Goal: Check status: Check status

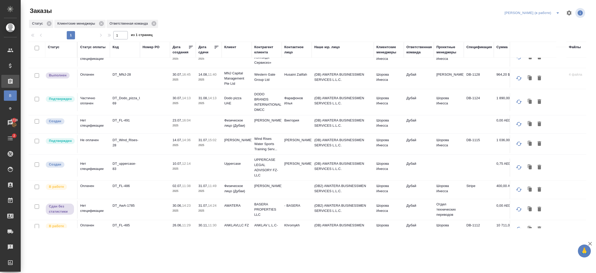
scroll to position [32, 0]
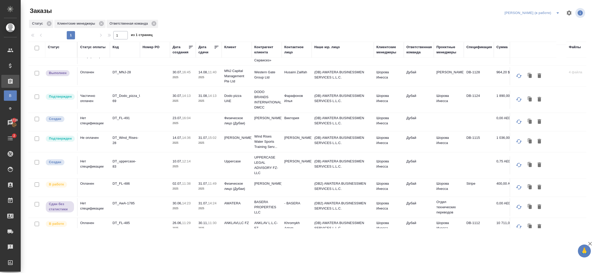
click at [412, 44] on td "Дубай" at bounding box center [419, 35] width 30 height 18
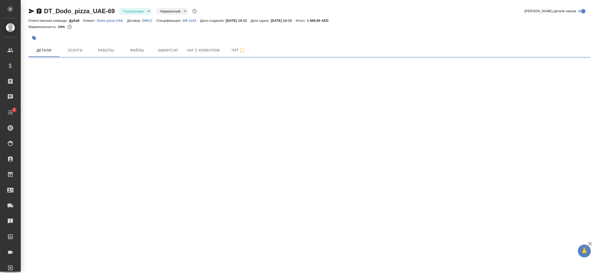
select select "RU"
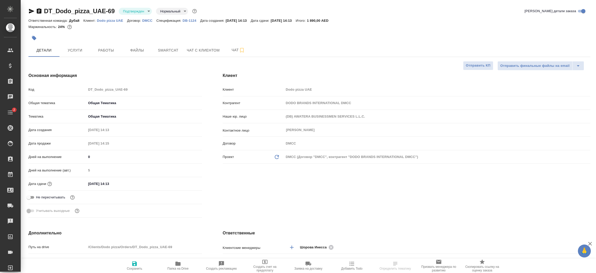
type textarea "x"
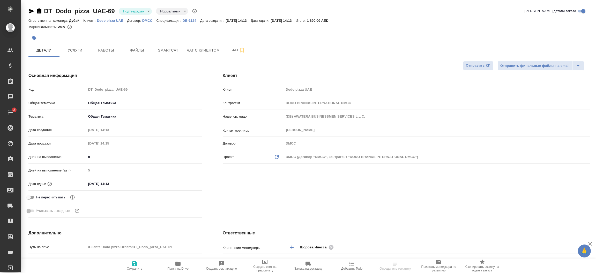
type textarea "x"
click at [188, 22] on p "DB-1124" at bounding box center [192, 21] width 18 height 4
type textarea "x"
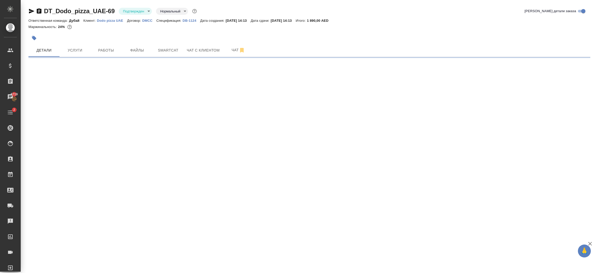
select select "RU"
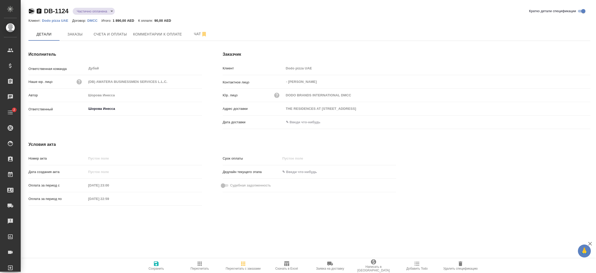
click at [30, 11] on icon "button" at bounding box center [31, 11] width 6 height 6
drag, startPoint x: 69, startPoint y: 9, endPoint x: 46, endPoint y: 9, distance: 23.5
click at [46, 9] on div "DB-1124 Частично оплачена partiallyPayed" at bounding box center [73, 11] width 91 height 8
copy link "DB-1124"
